Goal: Task Accomplishment & Management: Use online tool/utility

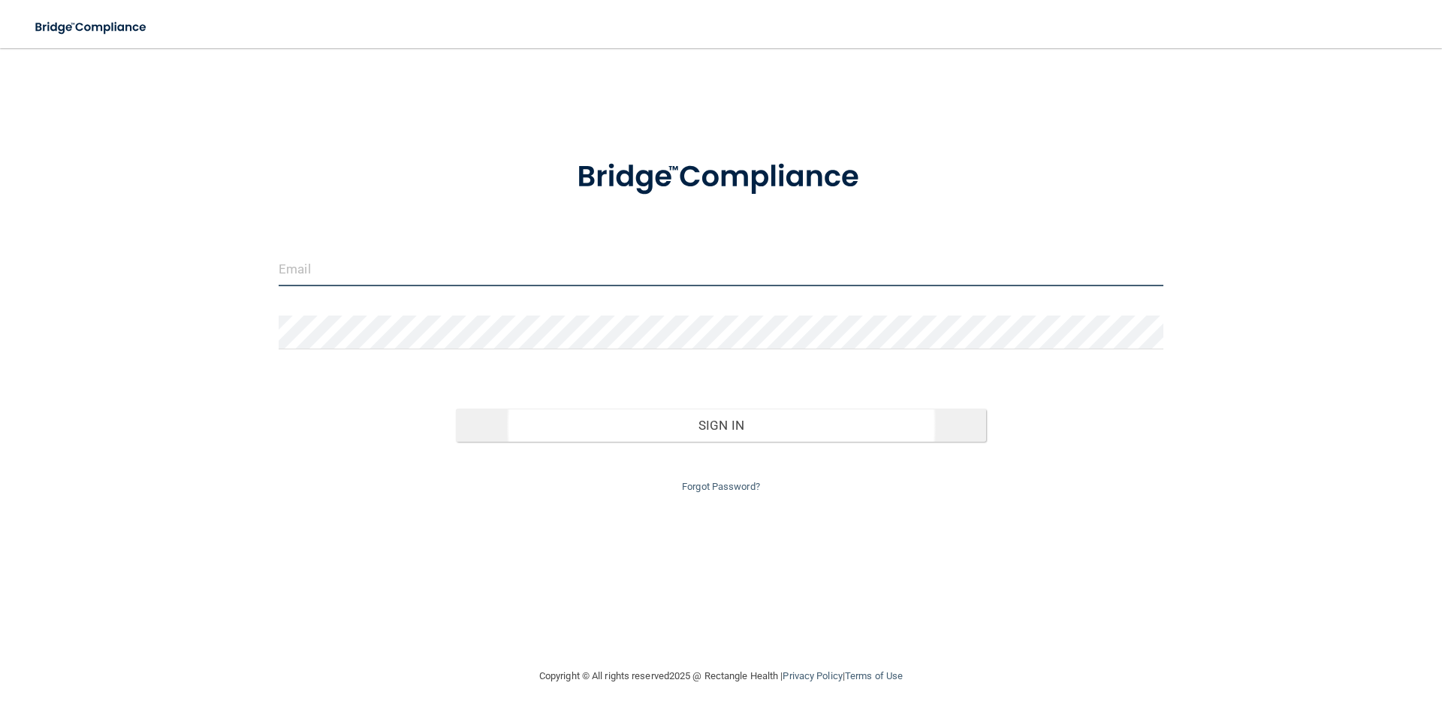
type input "[EMAIL_ADDRESS][DOMAIN_NAME]"
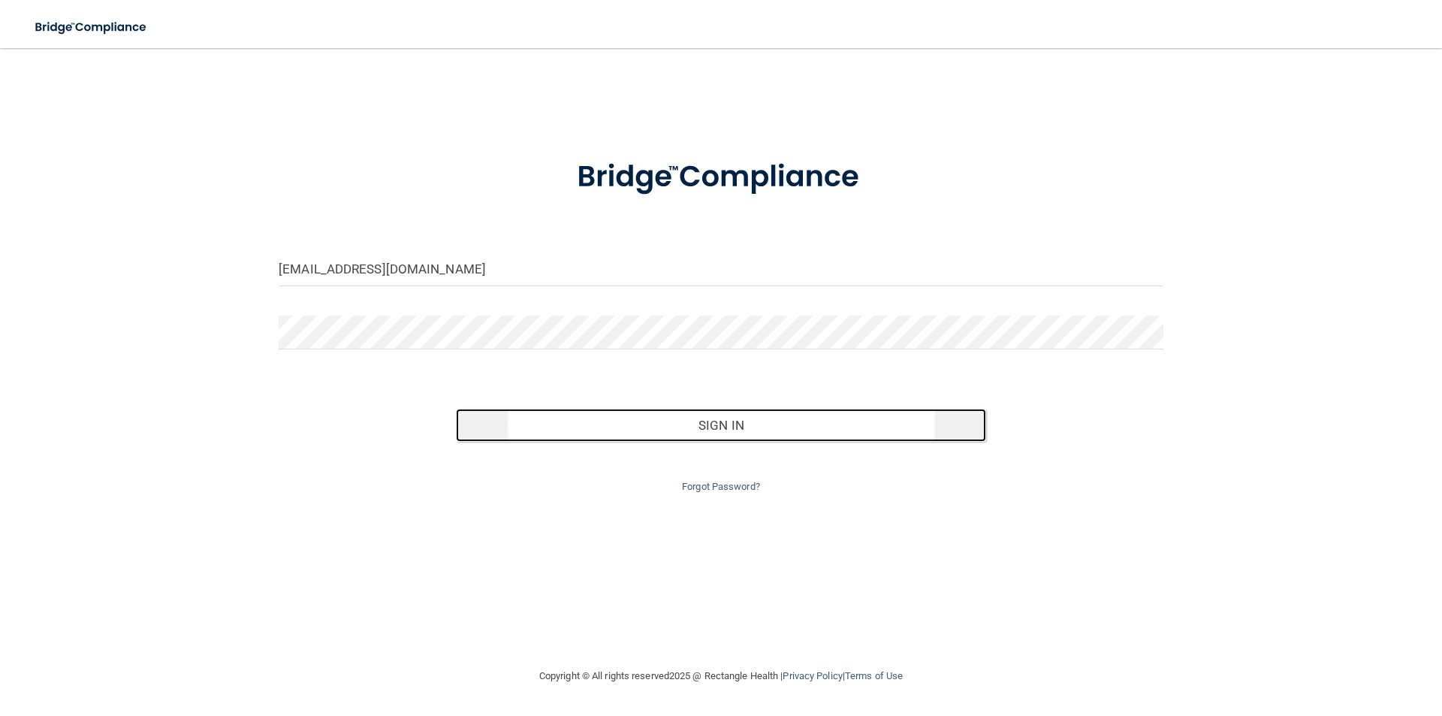
click at [772, 433] on button "Sign In" at bounding box center [721, 424] width 531 height 33
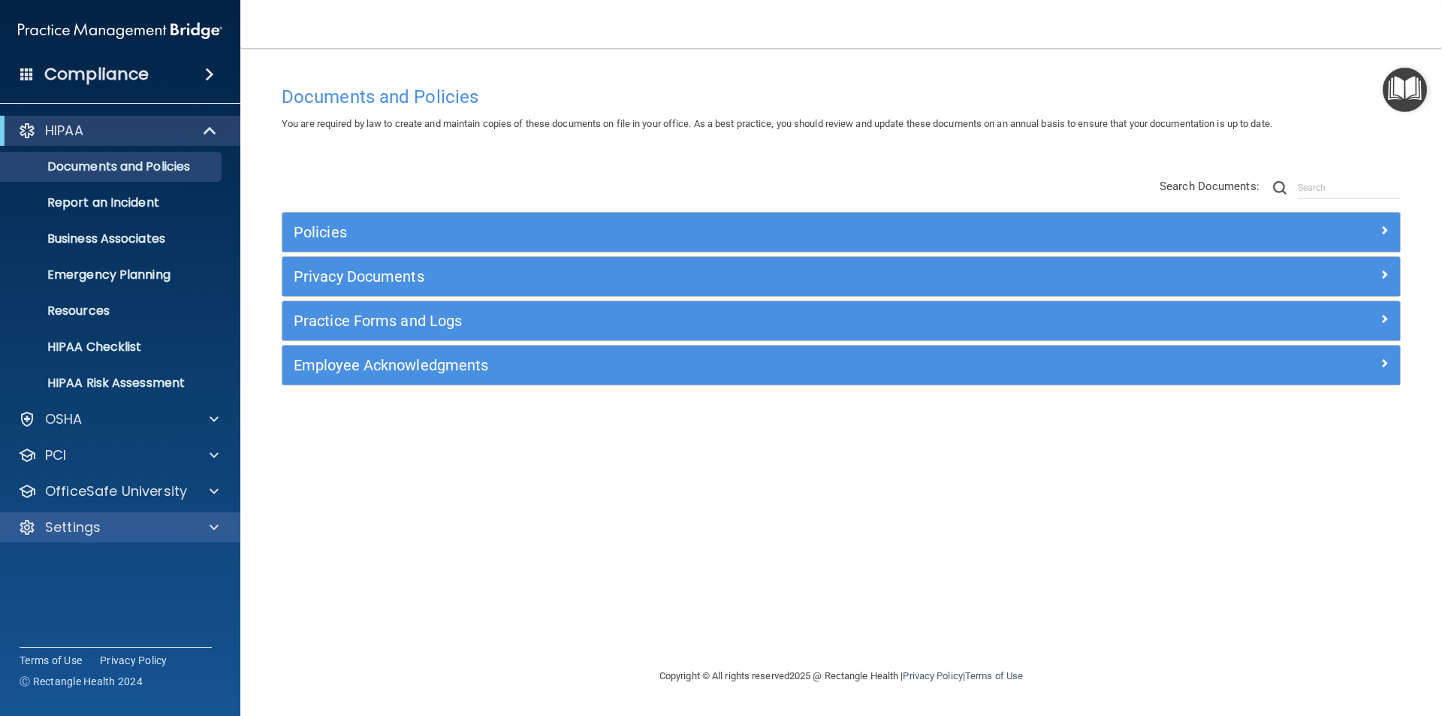
click at [183, 517] on div "Settings" at bounding box center [120, 527] width 241 height 30
click at [222, 523] on div at bounding box center [212, 527] width 38 height 18
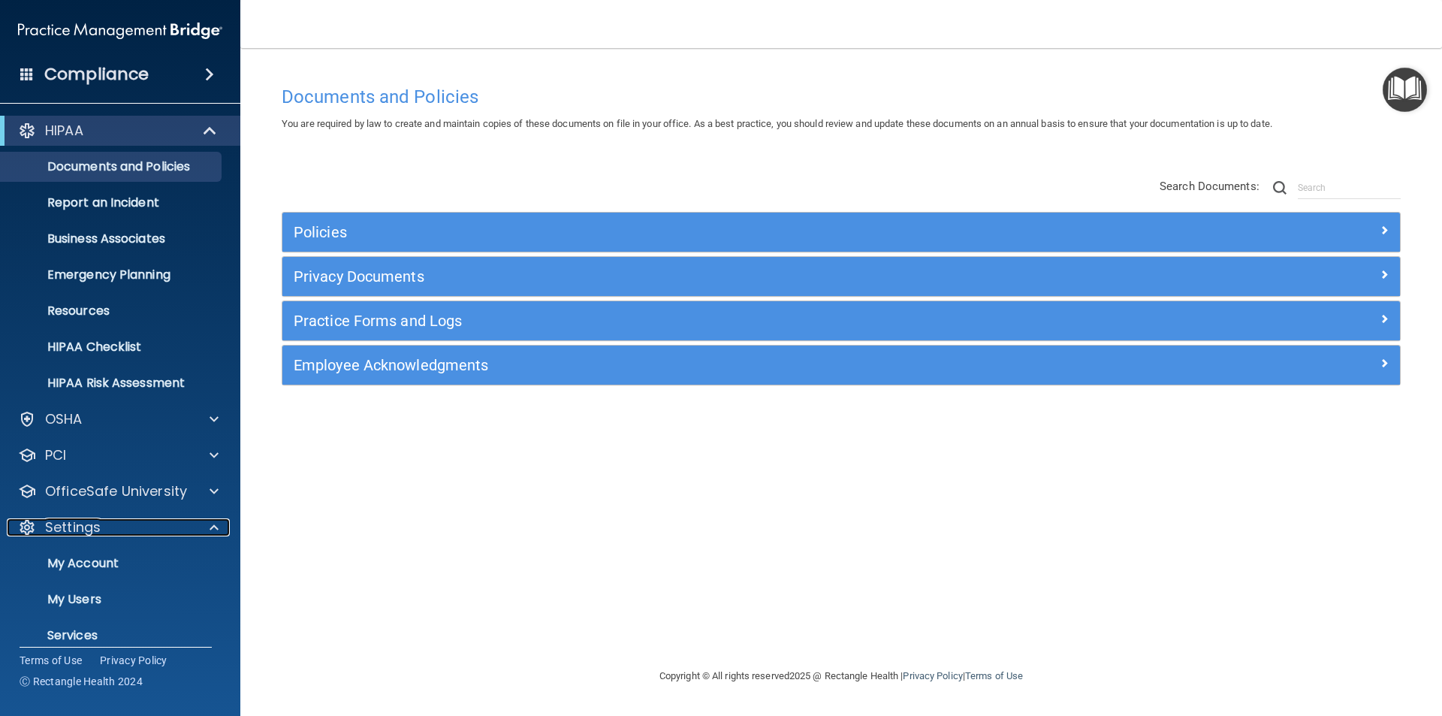
scroll to position [52, 0]
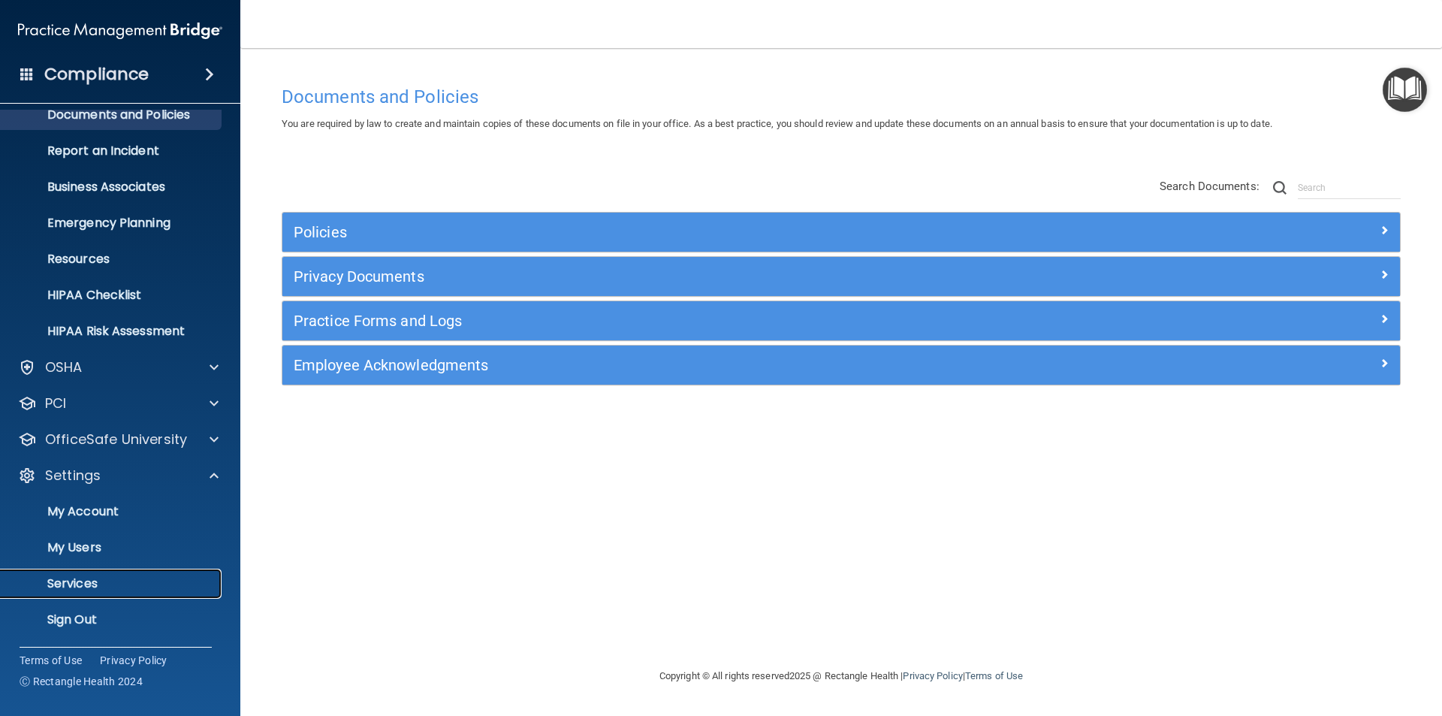
click at [51, 577] on p "Services" at bounding box center [112, 583] width 205 height 15
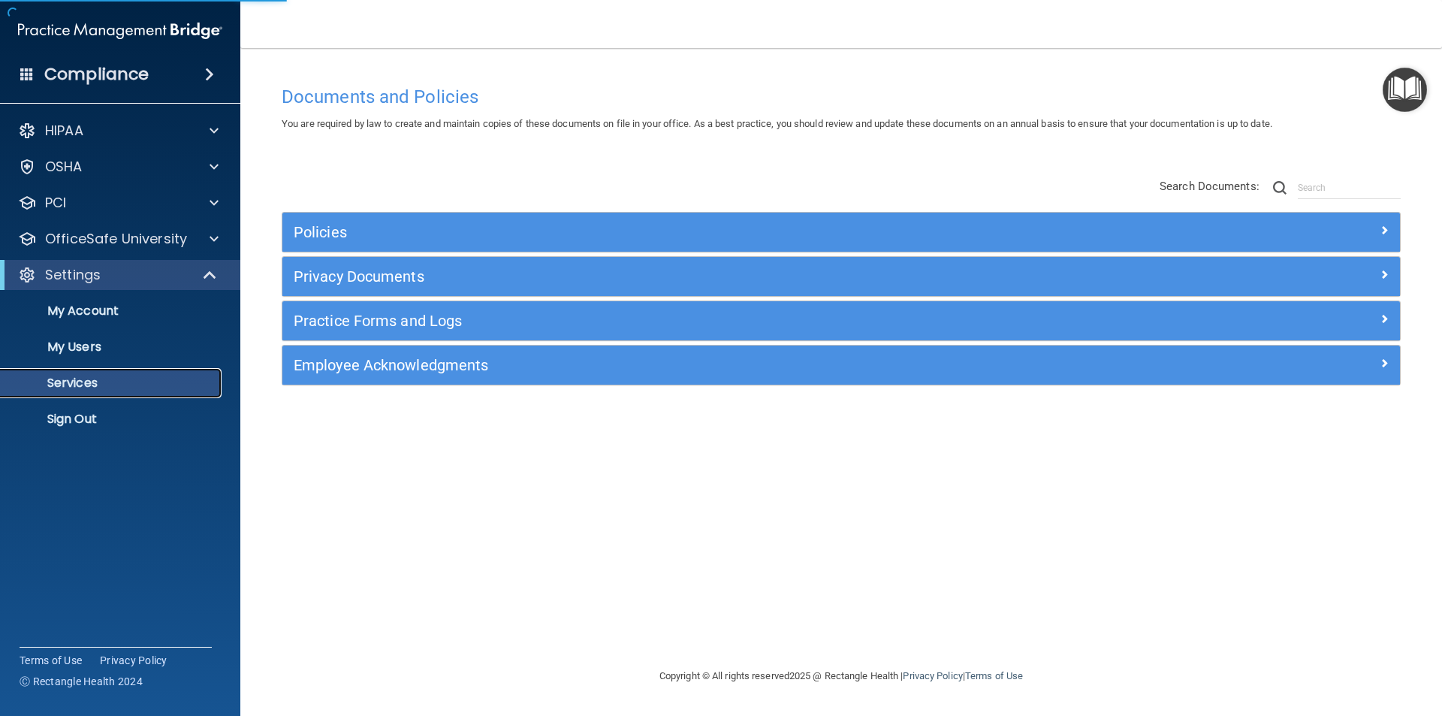
click at [129, 372] on link "Services" at bounding box center [103, 383] width 237 height 30
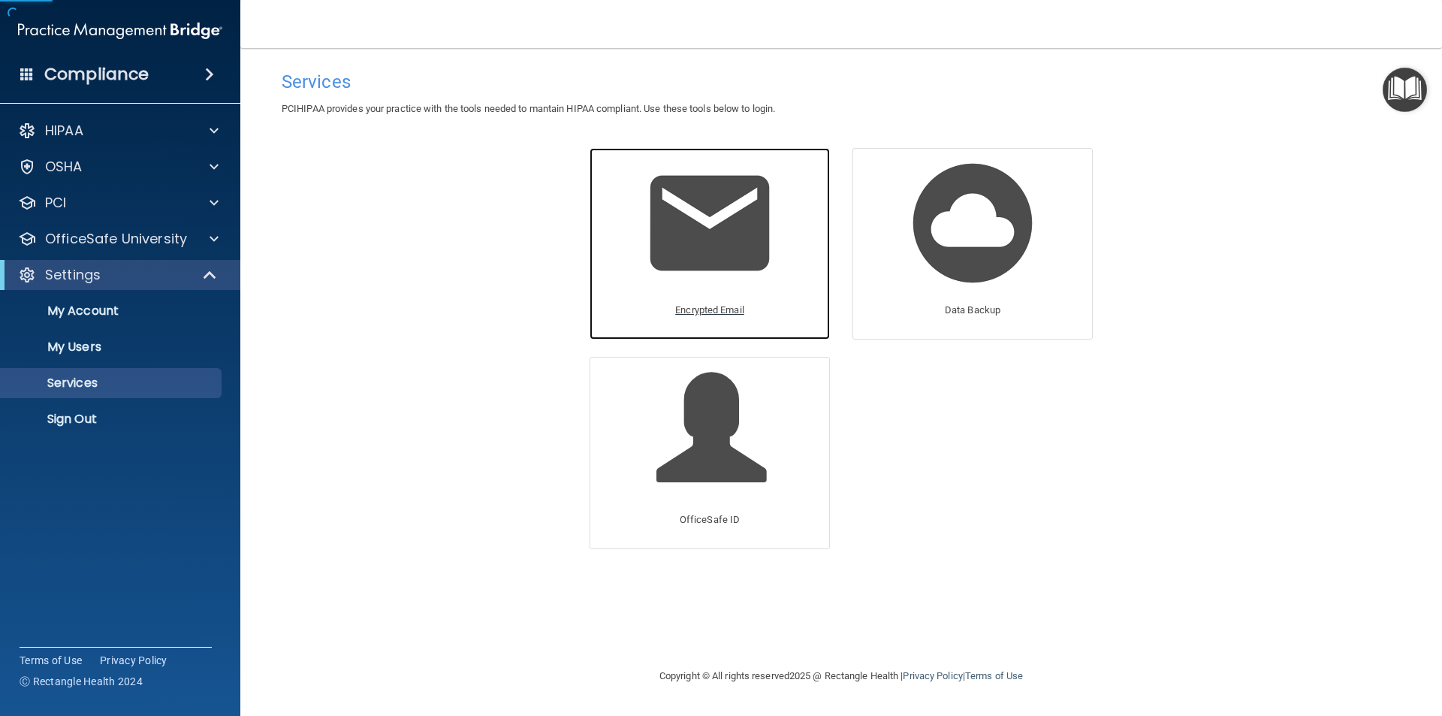
click at [775, 225] on img at bounding box center [709, 223] width 143 height 143
